Goal: Find specific page/section: Find specific page/section

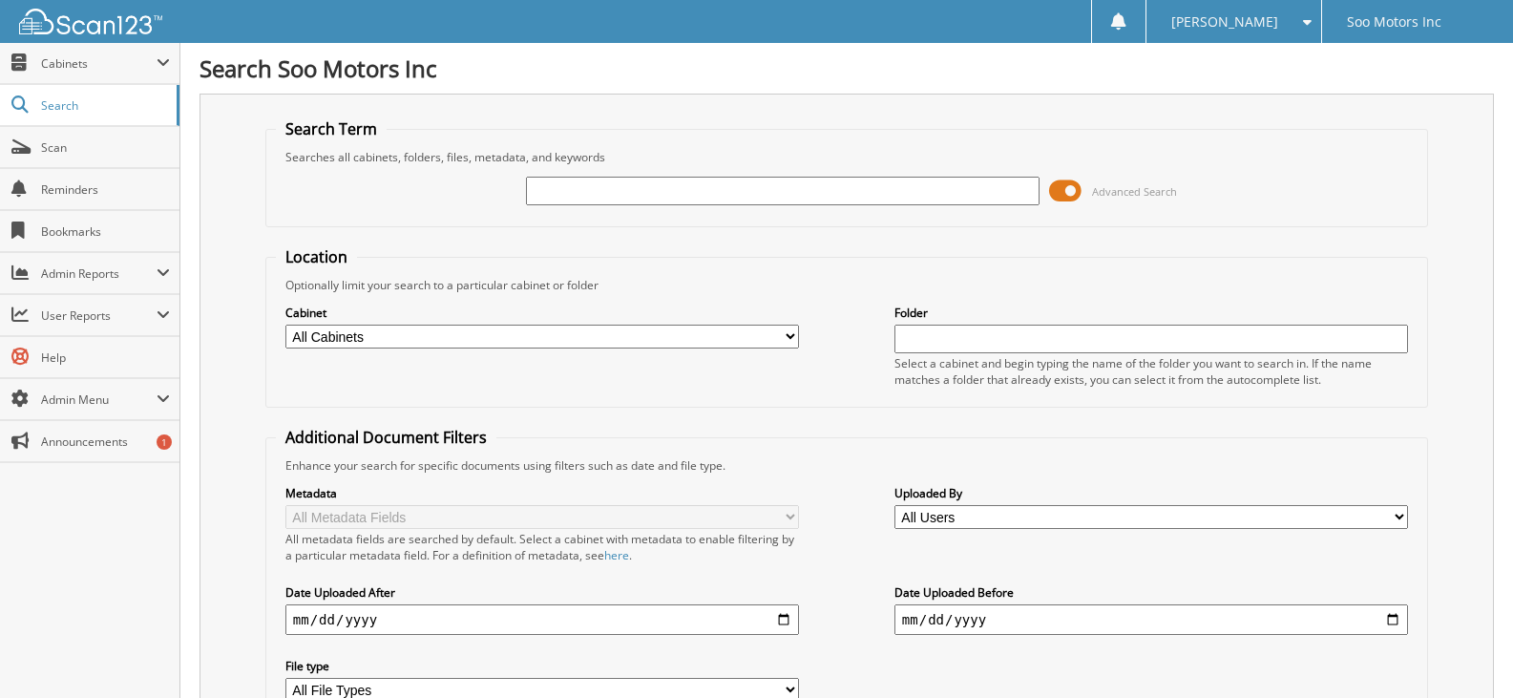
click at [1074, 195] on span at bounding box center [1065, 191] width 32 height 29
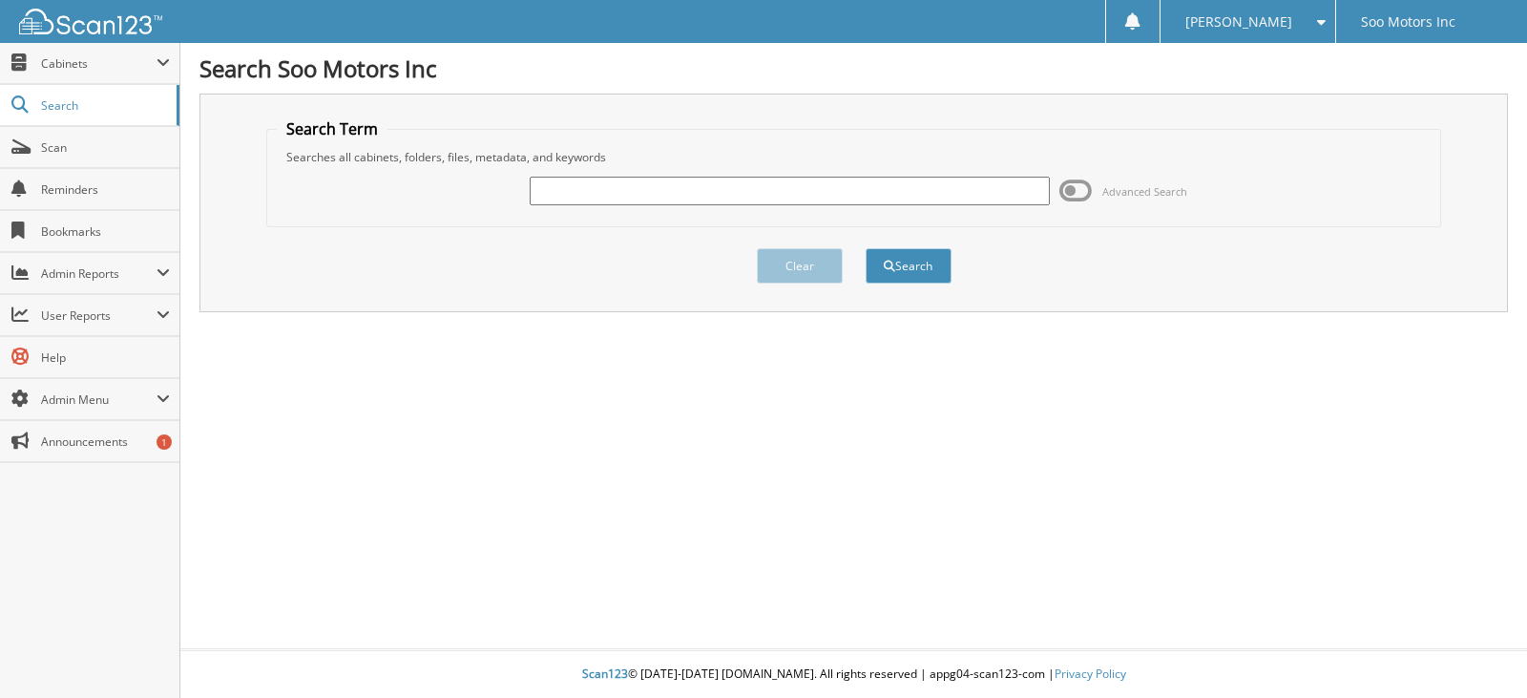
click at [684, 192] on input "text" at bounding box center [789, 191] width 519 height 29
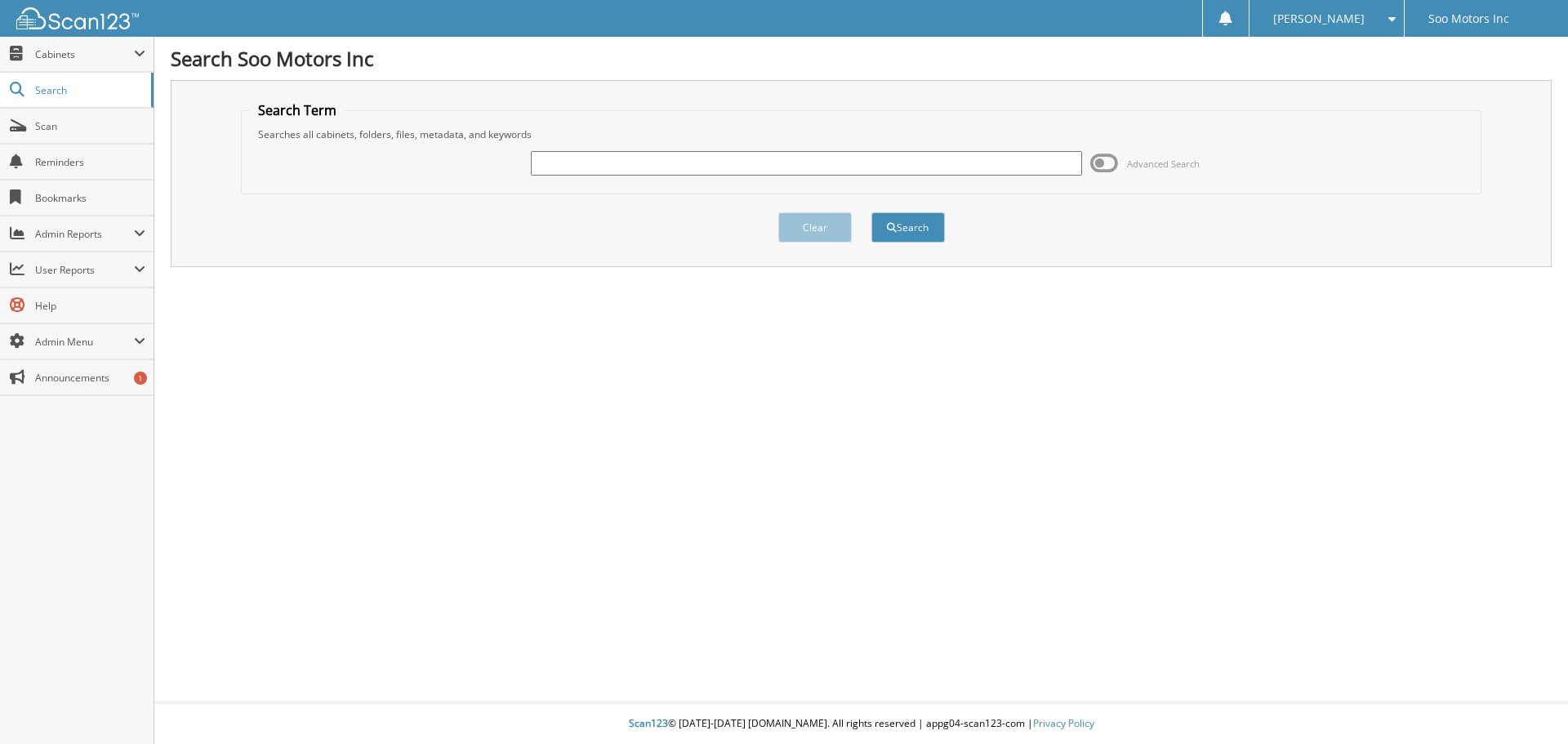
click at [571, 161] on input "text" at bounding box center [805, 163] width 550 height 25
type input "63336"
click at [872, 212] on button "Search" at bounding box center [908, 227] width 74 height 30
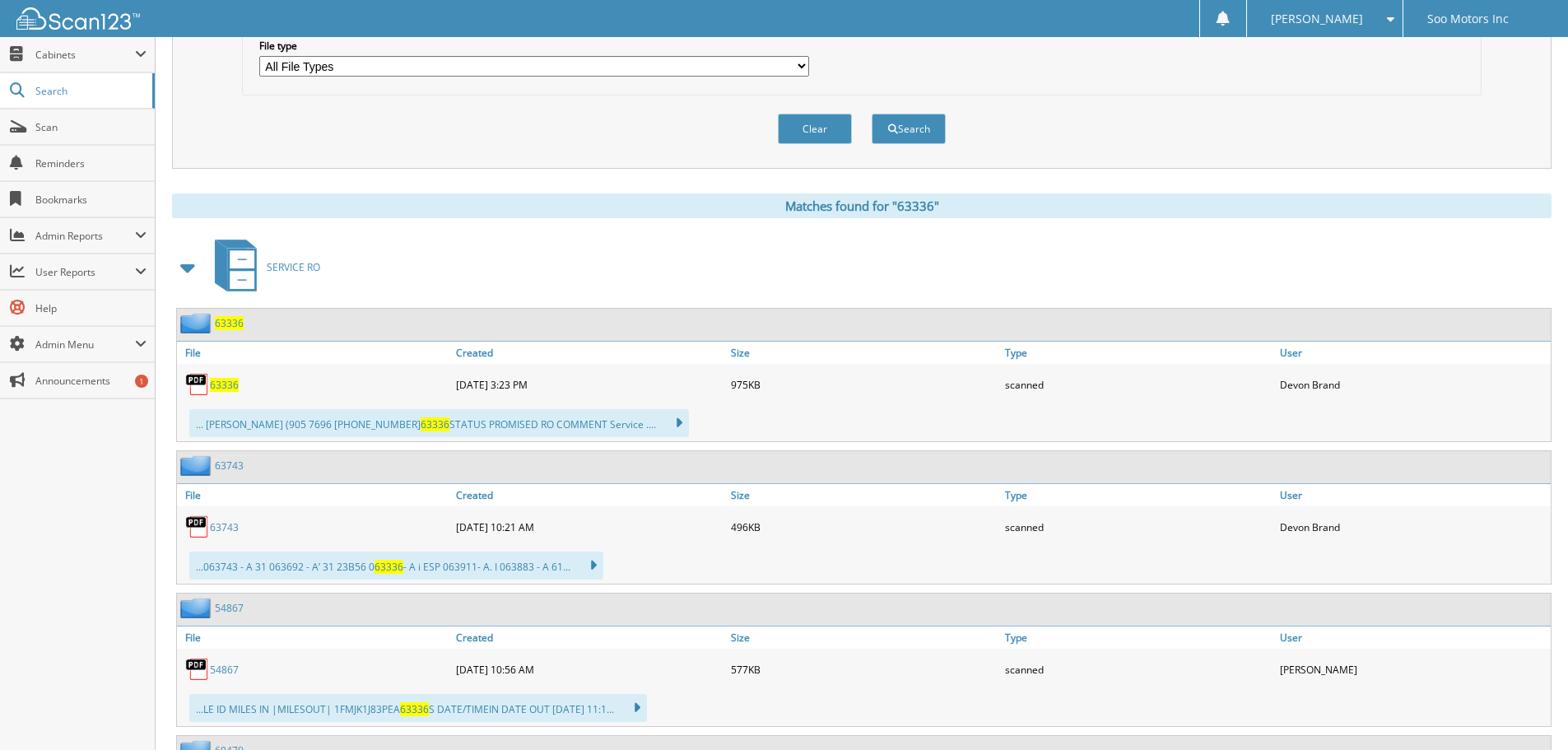
scroll to position [576, 0]
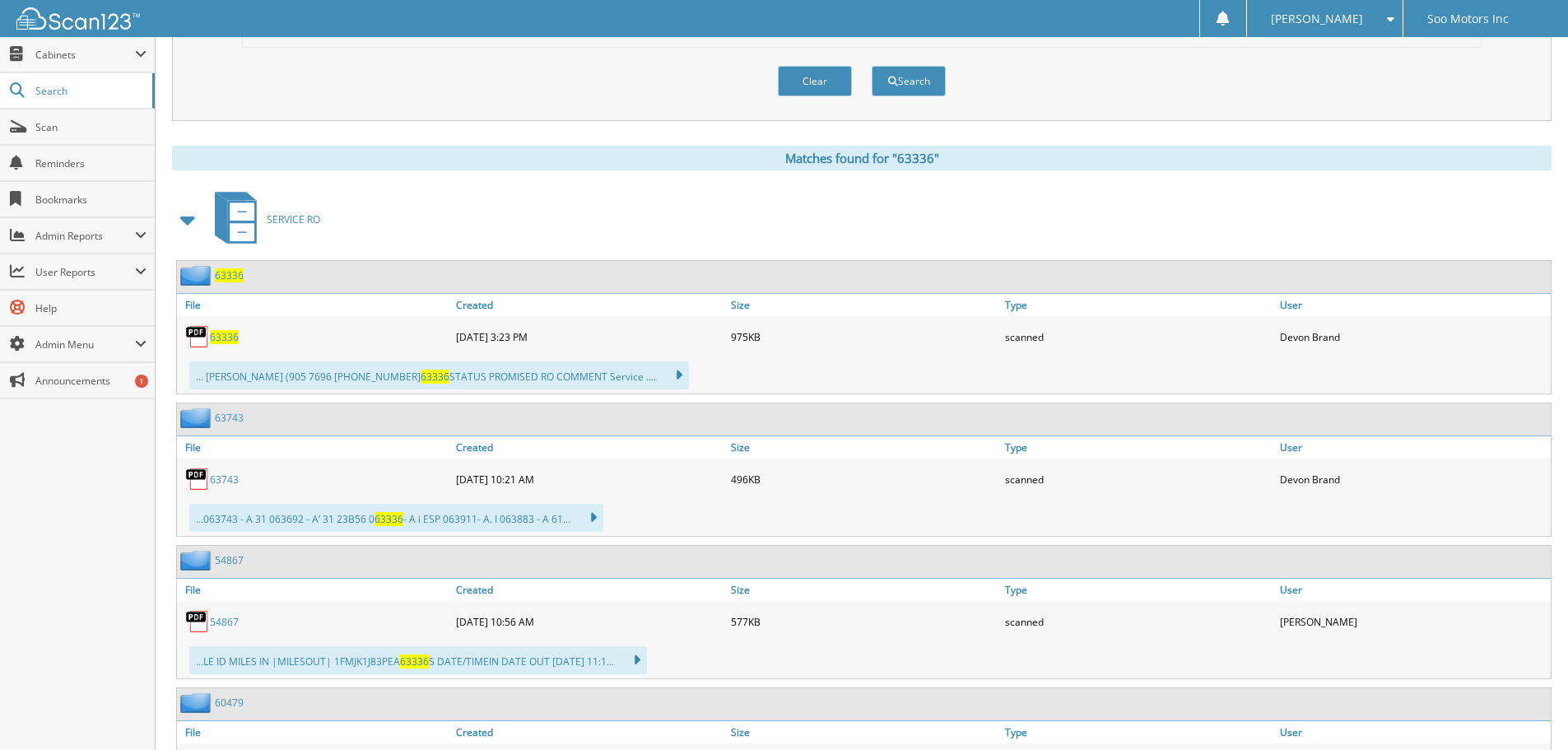
click at [232, 334] on span "63336" at bounding box center [223, 337] width 28 height 14
